Goal: Navigation & Orientation: Understand site structure

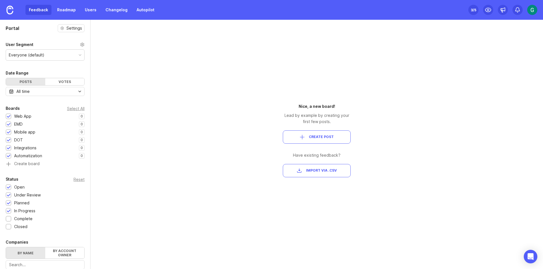
click at [534, 10] on img at bounding box center [532, 10] width 10 height 10
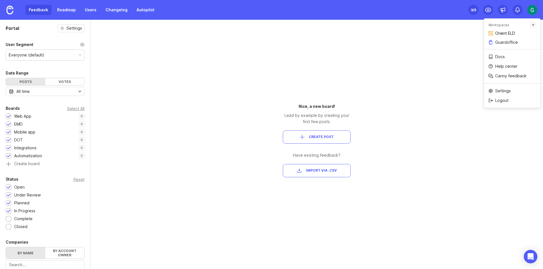
click at [507, 30] on link "Orient ELD" at bounding box center [512, 33] width 57 height 9
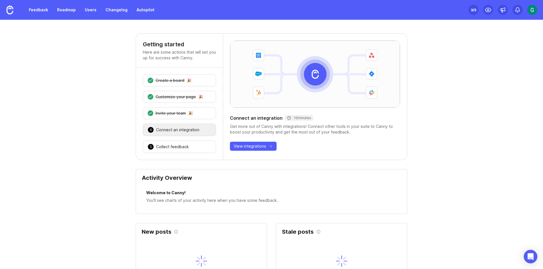
drag, startPoint x: 432, startPoint y: 91, endPoint x: 475, endPoint y: 16, distance: 85.4
click at [42, 13] on link "Feedback" at bounding box center [38, 10] width 26 height 10
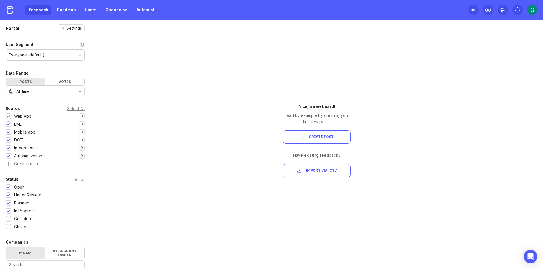
click at [530, 14] on img at bounding box center [532, 10] width 10 height 10
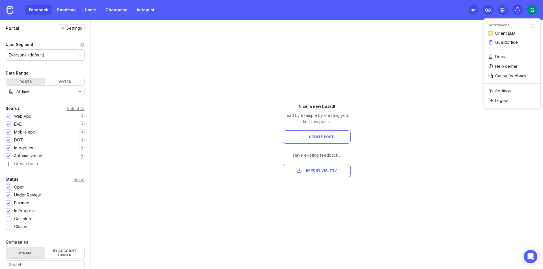
click at [503, 32] on p "Orient ELD" at bounding box center [505, 34] width 20 height 6
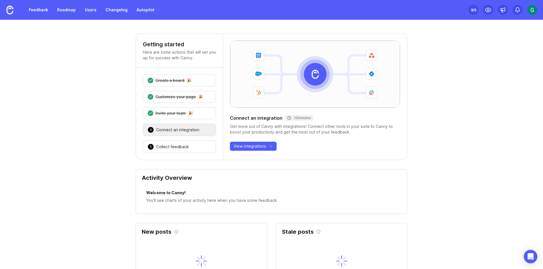
click at [531, 12] on img at bounding box center [532, 10] width 10 height 10
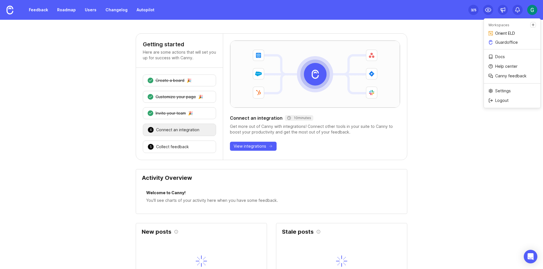
click at [499, 33] on p "Orient ELD" at bounding box center [505, 34] width 20 height 6
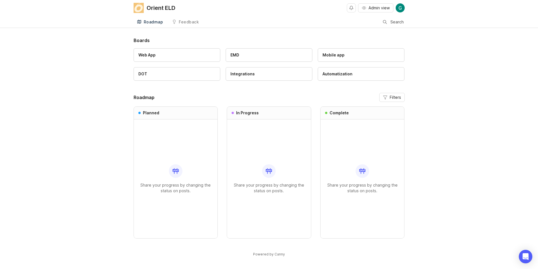
scroll to position [1, 0]
click at [402, 8] on img at bounding box center [400, 7] width 9 height 9
click at [386, 29] on link "Orient ELD" at bounding box center [380, 29] width 57 height 9
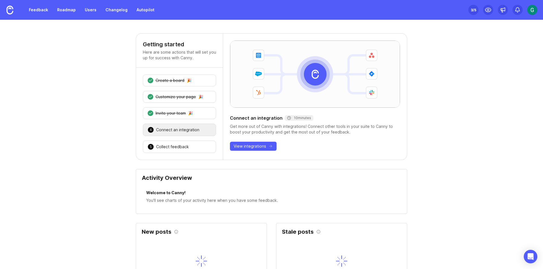
click at [532, 8] on img at bounding box center [532, 10] width 10 height 10
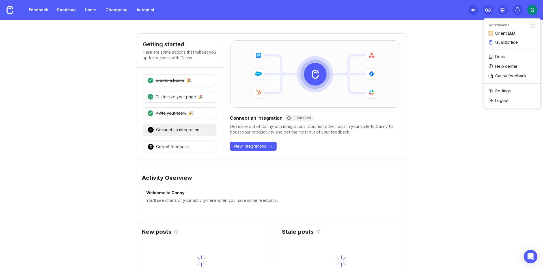
click at [501, 35] on p "Orient ELD" at bounding box center [505, 34] width 20 height 6
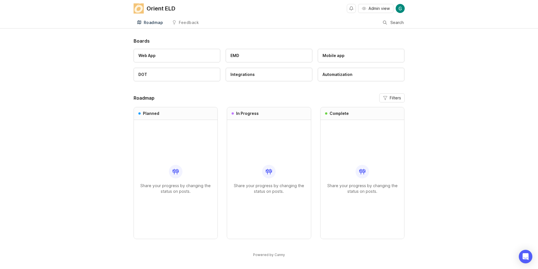
drag, startPoint x: 490, startPoint y: 61, endPoint x: 417, endPoint y: 19, distance: 83.9
click at [489, 60] on div "Boards Web App EMD Mobile app DOT Integrations Automatization Roadmap Filters P…" at bounding box center [269, 153] width 538 height 230
click at [469, 49] on div "Boards Web App EMD Mobile app DOT Integrations Automatization Roadmap Filters P…" at bounding box center [269, 153] width 538 height 230
click at [187, 23] on div "Feedback" at bounding box center [189, 23] width 20 height 4
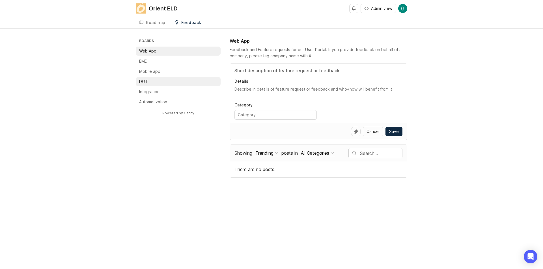
click at [170, 84] on li "DOT" at bounding box center [178, 81] width 85 height 9
click at [170, 94] on li "Integrations" at bounding box center [178, 91] width 85 height 9
click at [168, 101] on li "Automatization" at bounding box center [178, 102] width 85 height 9
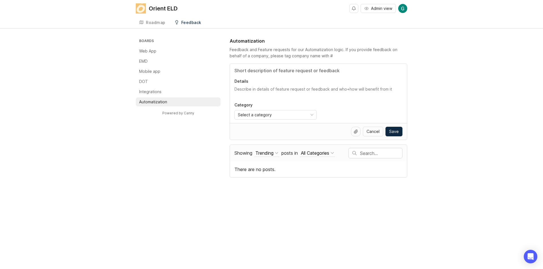
click at [165, 42] on h3 "Boards" at bounding box center [179, 42] width 83 height 8
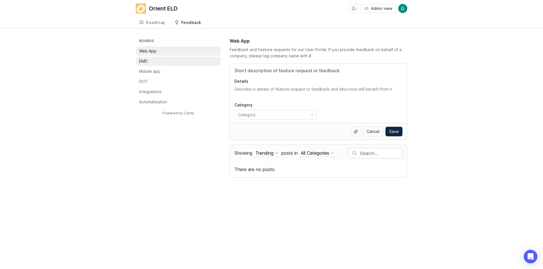
click at [160, 62] on li "EMD" at bounding box center [178, 61] width 85 height 9
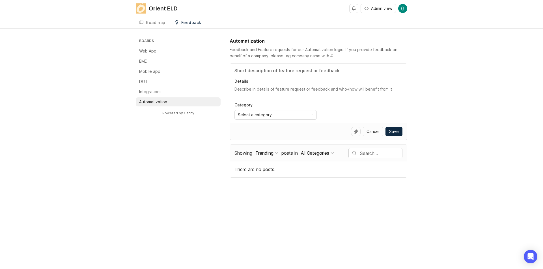
click at [89, 92] on div "Boards Web App EMD Mobile app DOT Integrations Automatization Powered by Canny …" at bounding box center [271, 108] width 543 height 140
click at [110, 78] on div "Boards Web App EMD Mobile app DOT Integrations Automatization Powered by Canny …" at bounding box center [271, 108] width 543 height 140
